Goal: Task Accomplishment & Management: Use online tool/utility

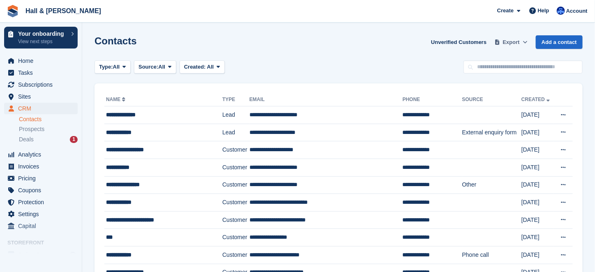
click at [527, 42] on icon at bounding box center [525, 41] width 5 height 5
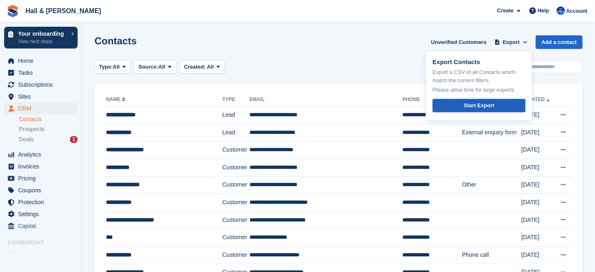
click at [494, 105] on div "Start Export" at bounding box center [479, 106] width 30 height 8
click at [33, 166] on span "Invoices" at bounding box center [42, 167] width 49 height 12
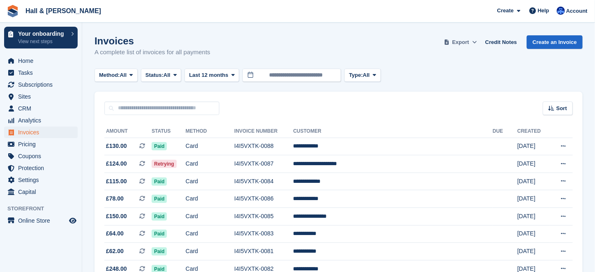
click at [477, 41] on icon at bounding box center [474, 41] width 5 height 5
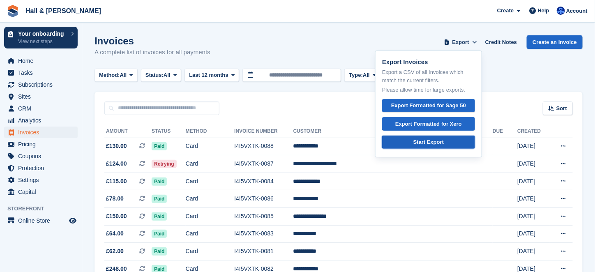
click at [444, 141] on div "Start Export" at bounding box center [429, 142] width 30 height 8
click at [177, 75] on icon at bounding box center [174, 74] width 3 height 5
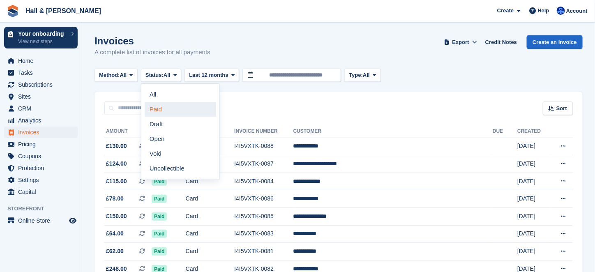
click at [163, 109] on link "Paid" at bounding box center [181, 109] width 72 height 15
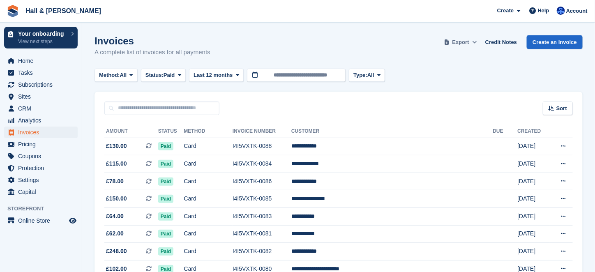
click at [464, 40] on span "Export" at bounding box center [461, 42] width 17 height 8
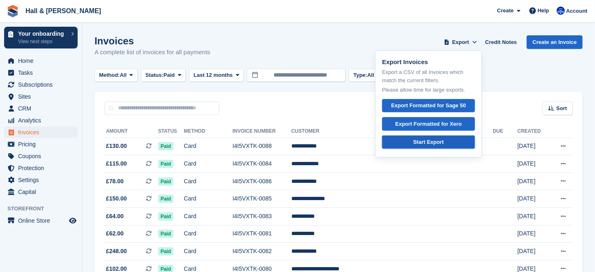
click at [444, 142] on div "Start Export" at bounding box center [429, 142] width 30 height 8
click at [301, 46] on div "Invoices A complete list of invoices for all payments Export Export Invoices Ex…" at bounding box center [339, 51] width 488 height 32
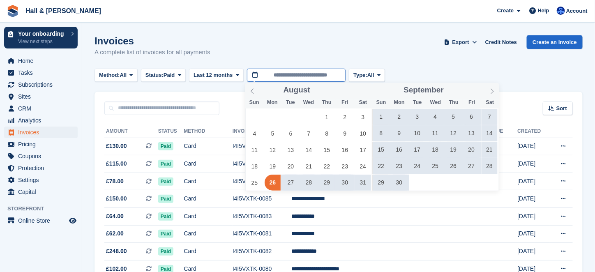
click at [335, 78] on input "**********" at bounding box center [296, 76] width 99 height 14
click at [326, 118] on span "1" at bounding box center [327, 117] width 16 height 16
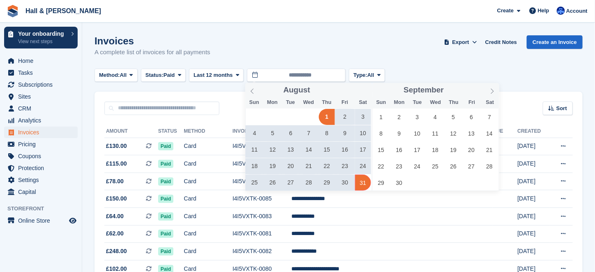
click at [363, 183] on span "31" at bounding box center [363, 183] width 16 height 16
type input "**********"
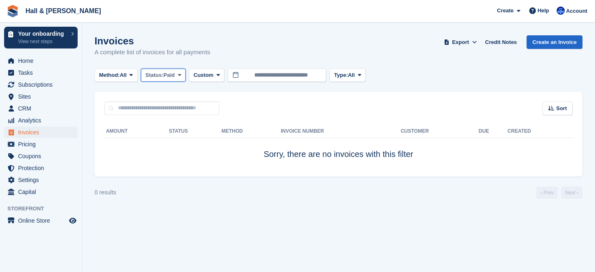
click at [181, 76] on icon at bounding box center [179, 74] width 3 height 5
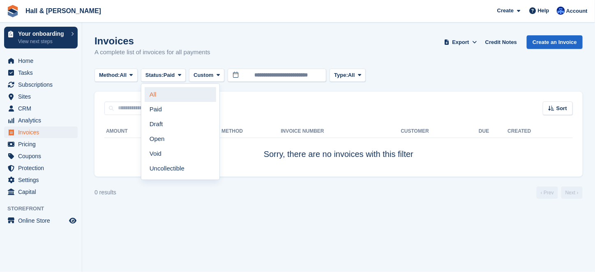
click at [157, 97] on link "All" at bounding box center [181, 94] width 72 height 15
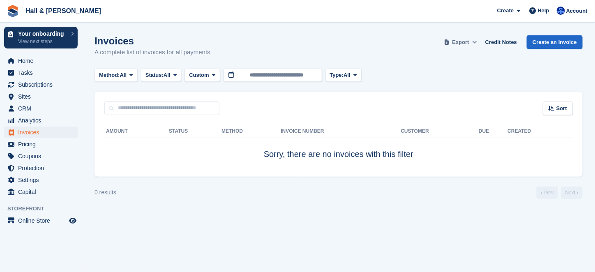
click at [469, 41] on span "Export" at bounding box center [461, 42] width 17 height 8
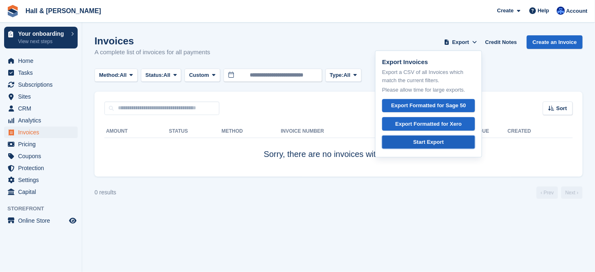
click at [434, 143] on div "Start Export" at bounding box center [429, 142] width 30 height 8
click at [407, 173] on div "Amount Status Method Invoice Number Customer Due Created Sorry, there are no in…" at bounding box center [339, 146] width 488 height 62
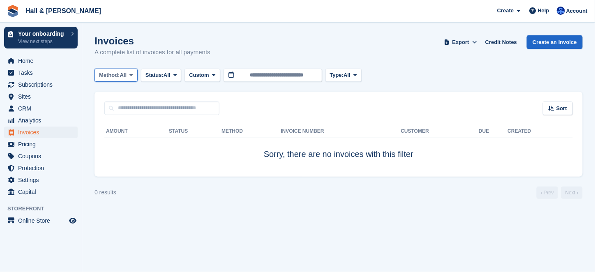
click at [134, 74] on span at bounding box center [131, 75] width 7 height 7
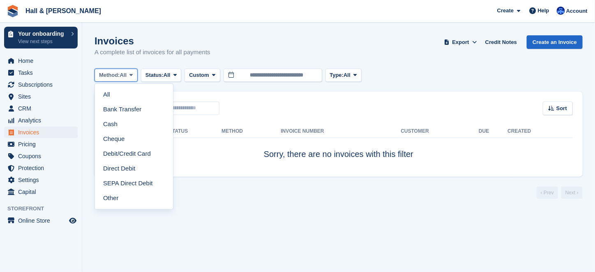
click at [134, 74] on span at bounding box center [131, 75] width 7 height 7
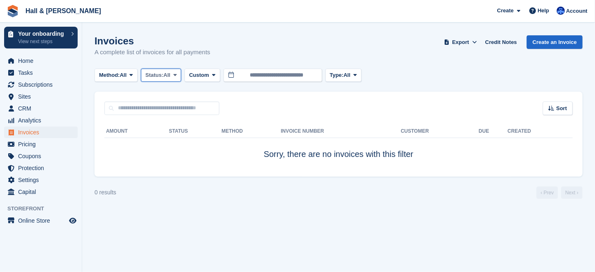
click at [177, 76] on icon at bounding box center [174, 74] width 3 height 5
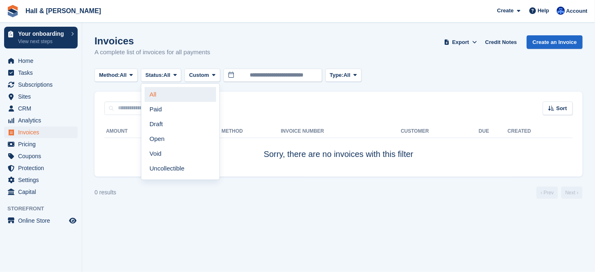
click at [158, 96] on link "All" at bounding box center [181, 94] width 72 height 15
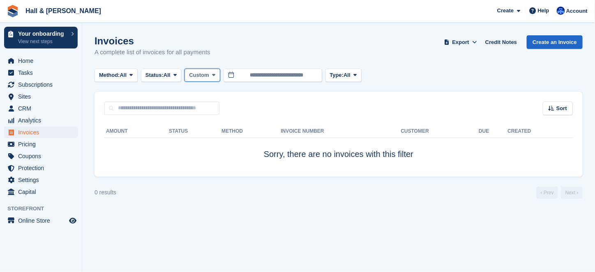
click at [213, 75] on icon at bounding box center [213, 74] width 3 height 5
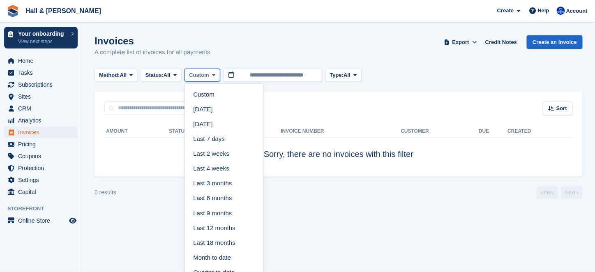
click at [213, 75] on icon at bounding box center [213, 74] width 3 height 5
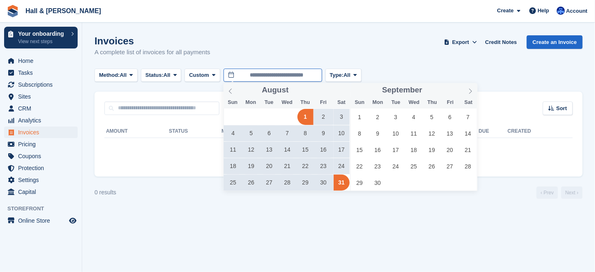
click at [318, 74] on input "**********" at bounding box center [273, 76] width 99 height 14
click at [250, 183] on span "26" at bounding box center [251, 183] width 16 height 16
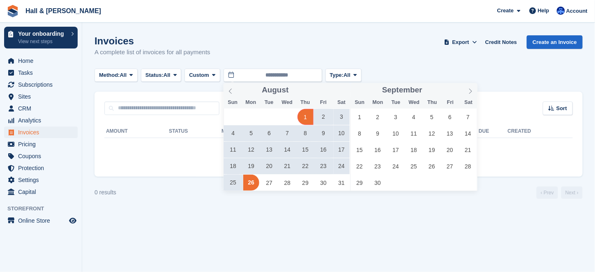
click at [305, 118] on span "1" at bounding box center [306, 117] width 16 height 16
type input "**********"
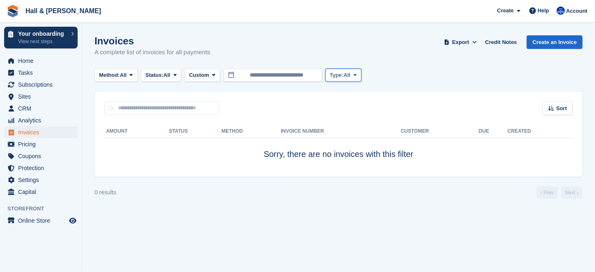
click at [357, 76] on icon at bounding box center [355, 74] width 3 height 5
click at [477, 44] on icon at bounding box center [474, 41] width 5 height 5
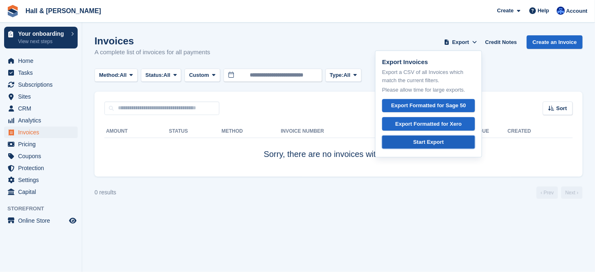
click at [429, 139] on div "Start Export" at bounding box center [429, 142] width 30 height 8
click at [29, 58] on span "Home" at bounding box center [42, 61] width 49 height 12
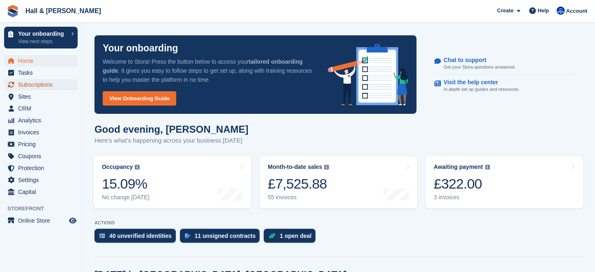
click at [23, 84] on span "Subscriptions" at bounding box center [42, 85] width 49 height 12
